Goal: Transaction & Acquisition: Purchase product/service

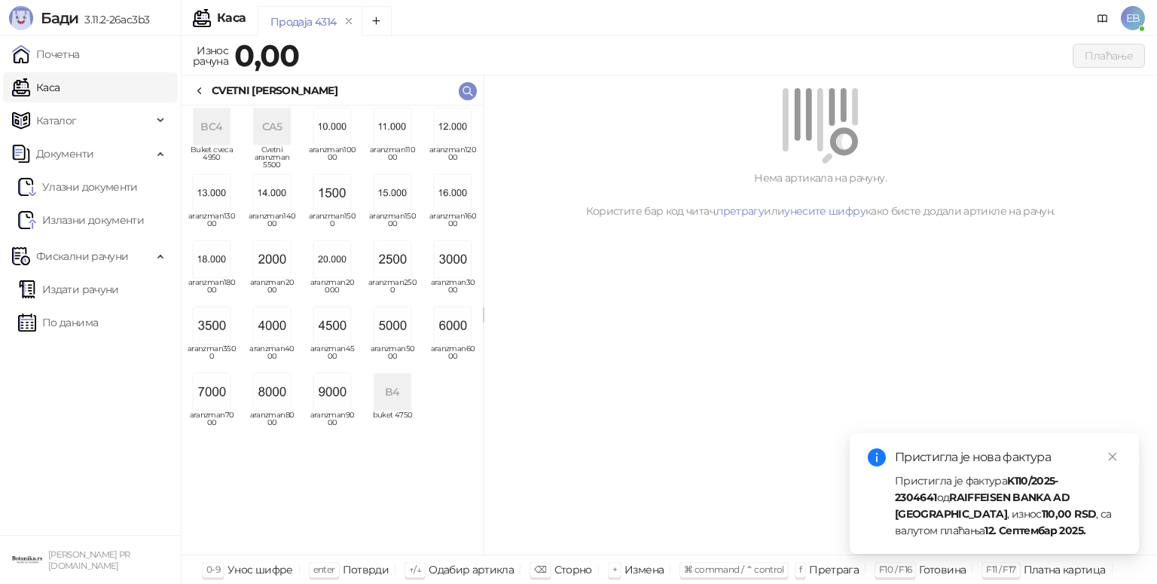
click at [457, 331] on img "grid" at bounding box center [453, 325] width 36 height 36
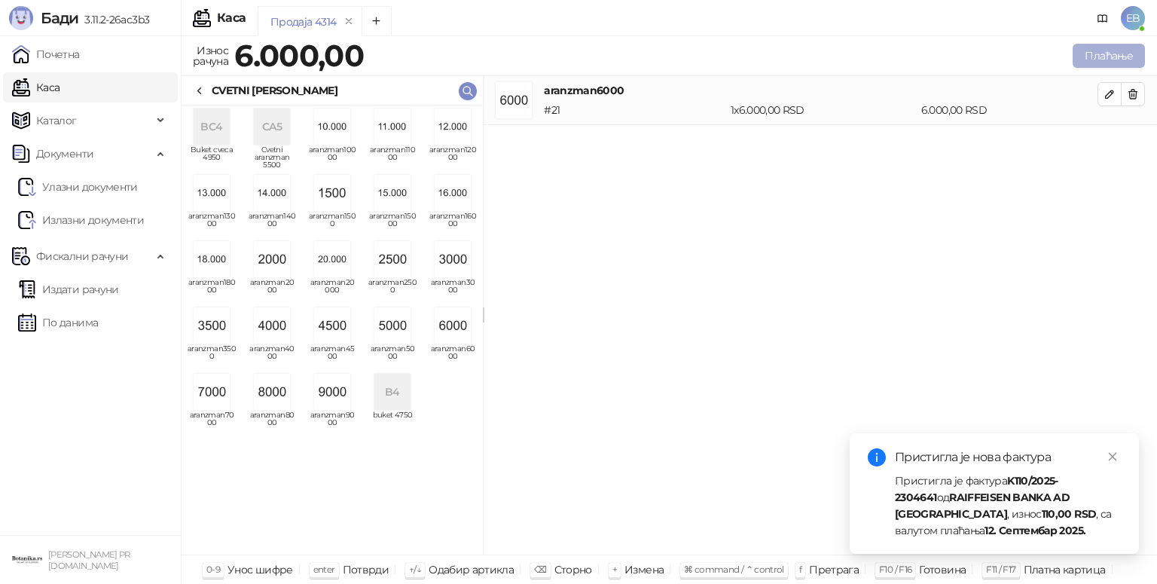
click at [1112, 60] on button "Плаћање" at bounding box center [1109, 56] width 72 height 24
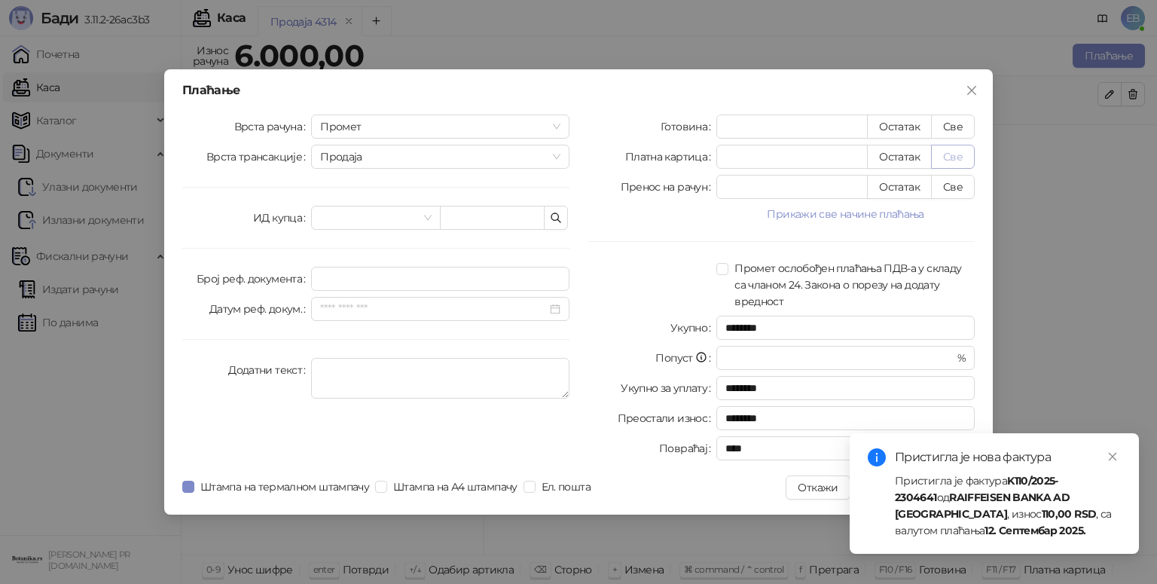
click at [952, 156] on button "Све" at bounding box center [953, 157] width 44 height 24
type input "****"
click at [1116, 454] on icon "close" at bounding box center [1113, 457] width 8 height 8
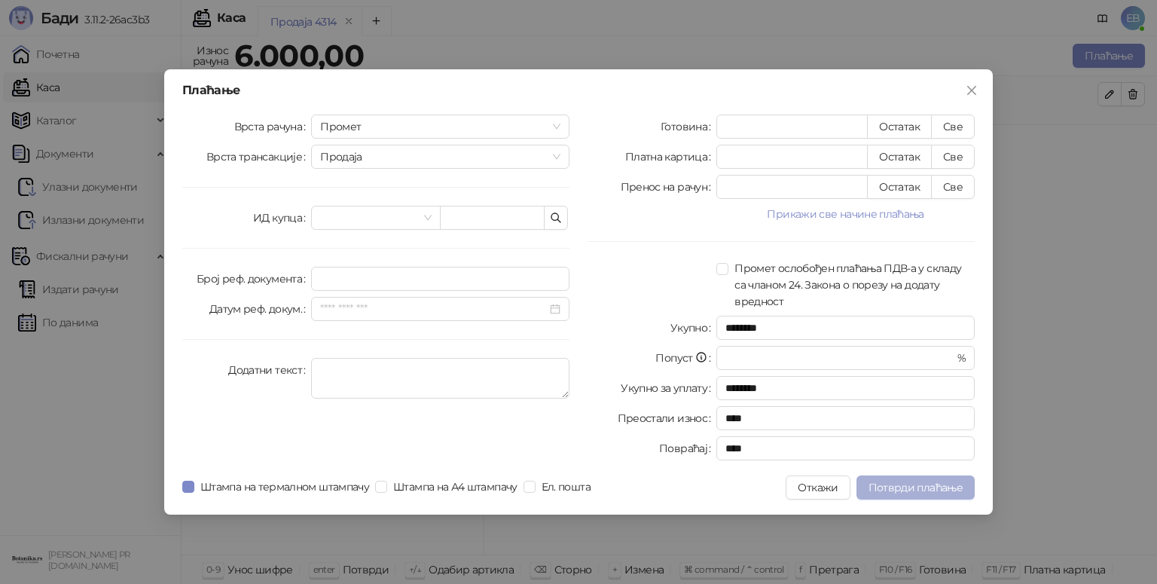
click at [918, 485] on span "Потврди плаћање" at bounding box center [916, 488] width 94 height 14
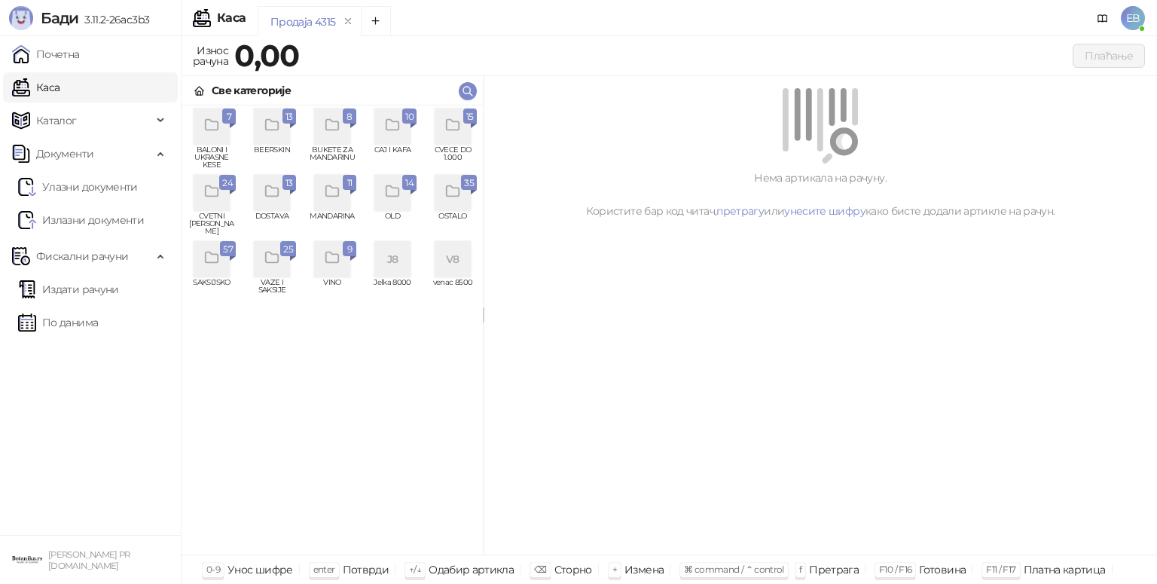
click at [463, 123] on div "grid" at bounding box center [453, 126] width 36 height 36
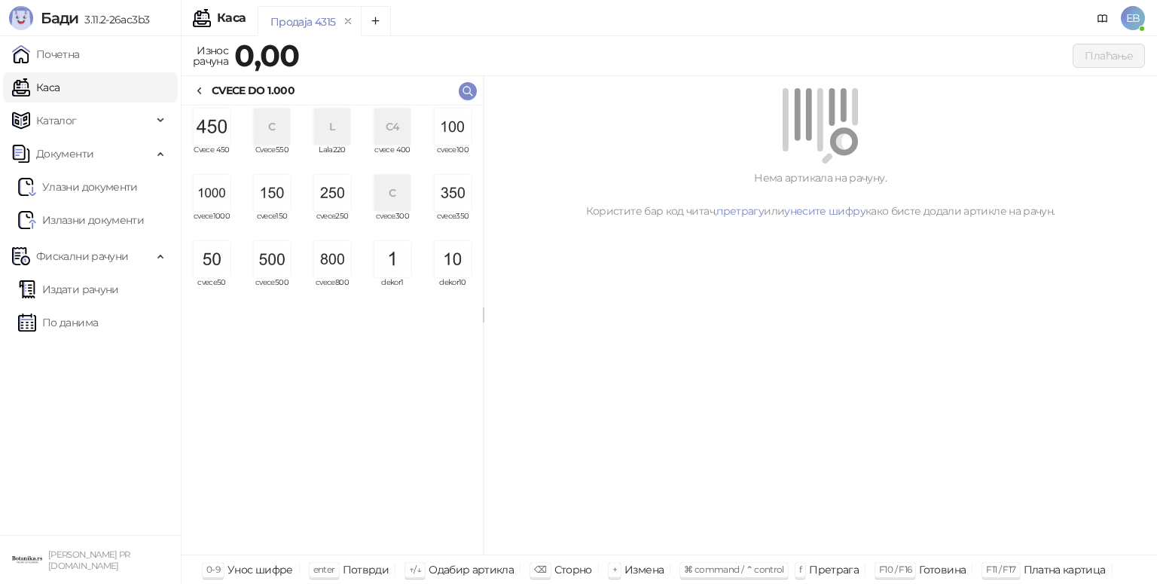
click at [463, 123] on img "grid" at bounding box center [453, 126] width 36 height 36
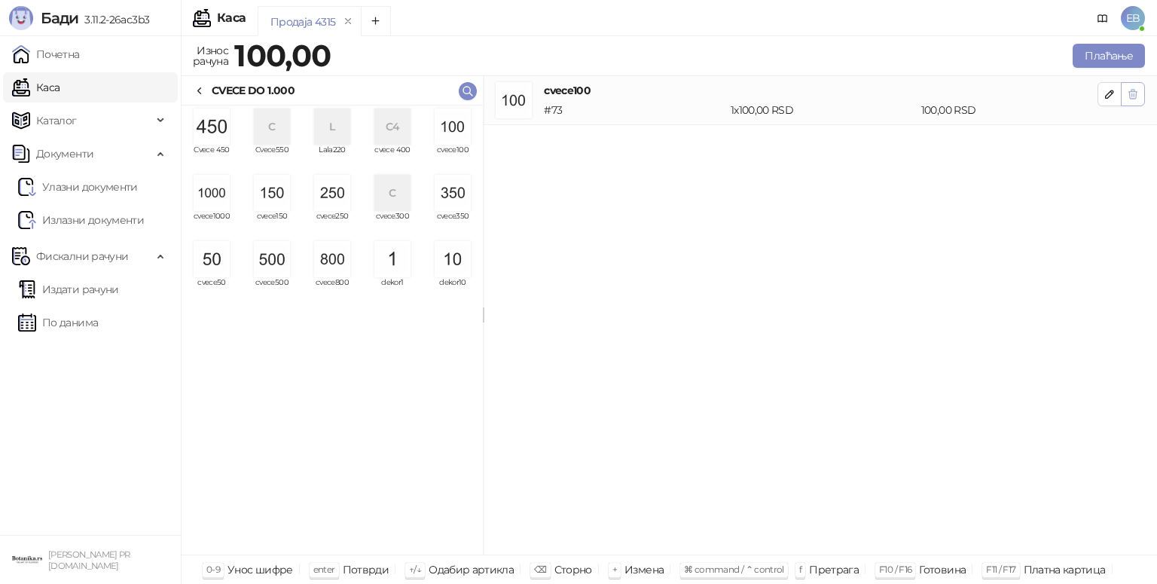
click at [1137, 98] on icon "button" at bounding box center [1133, 94] width 12 height 12
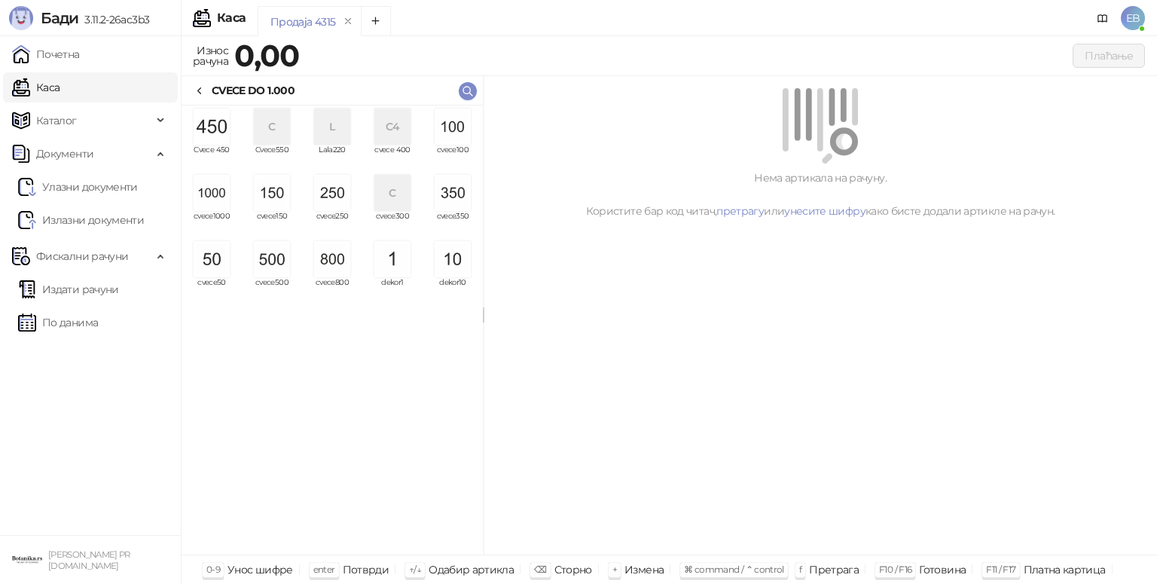
click at [222, 201] on img "grid" at bounding box center [212, 193] width 36 height 36
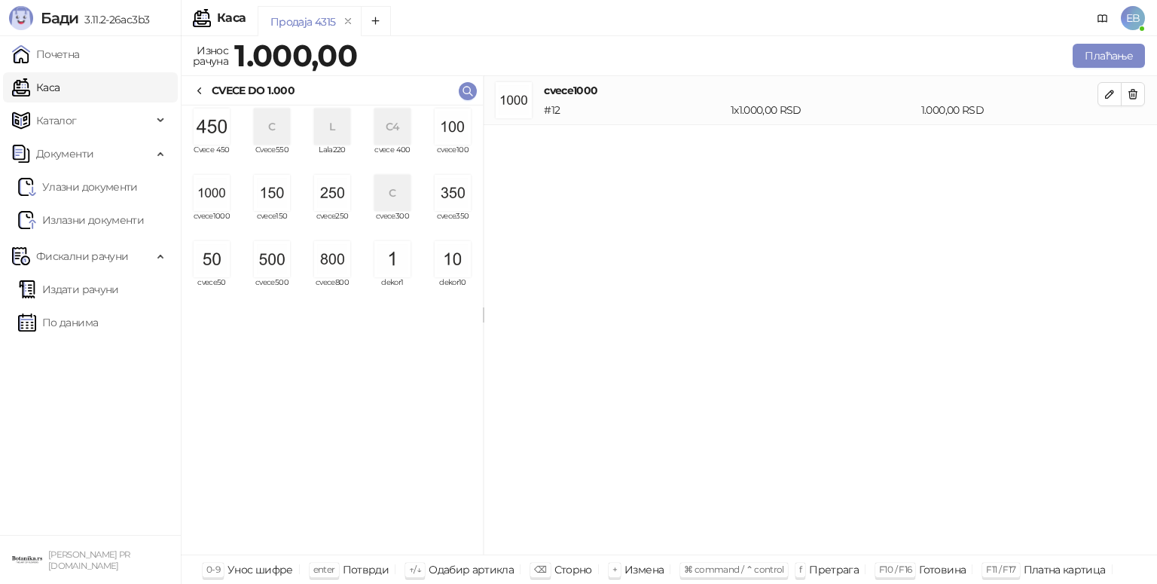
click at [222, 201] on img "grid" at bounding box center [212, 193] width 36 height 36
click at [277, 252] on img "grid" at bounding box center [272, 259] width 36 height 36
click at [335, 188] on img "grid" at bounding box center [332, 193] width 36 height 36
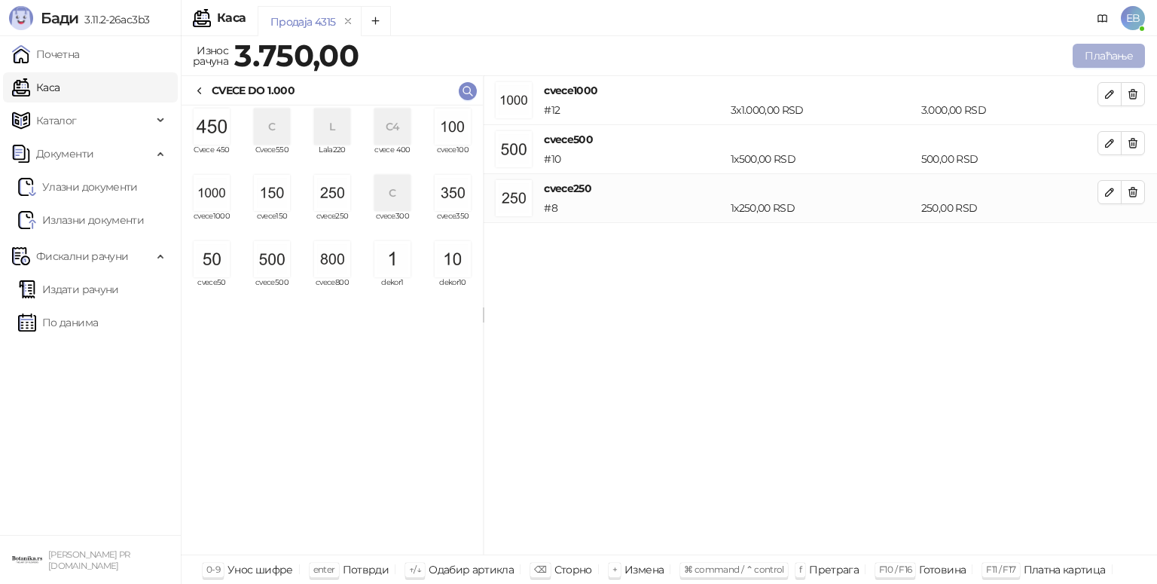
click at [1095, 50] on button "Плаћање" at bounding box center [1109, 56] width 72 height 24
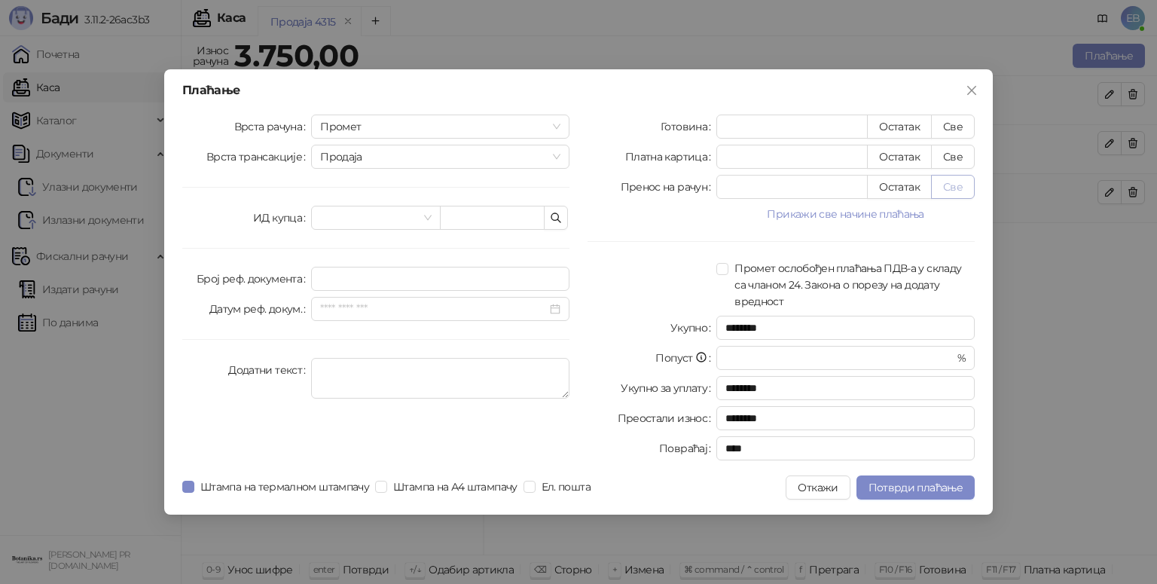
click at [951, 194] on button "Све" at bounding box center [953, 187] width 44 height 24
type input "****"
click at [899, 478] on button "Потврди плаћање" at bounding box center [916, 487] width 118 height 24
